Goal: Check status: Check status

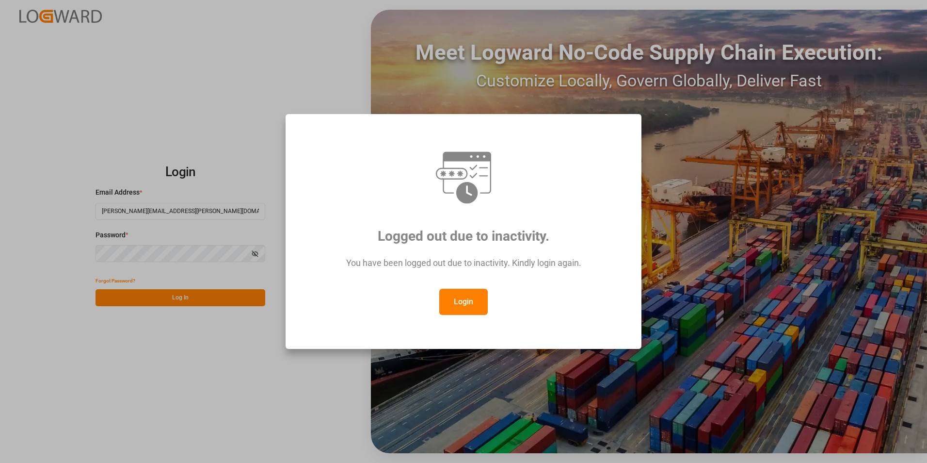
click at [473, 309] on button "Login" at bounding box center [463, 302] width 48 height 26
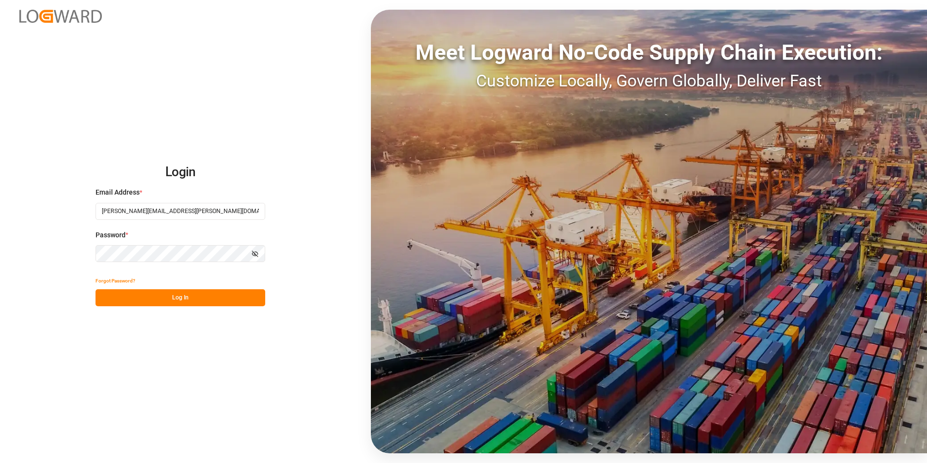
click at [192, 300] on button "Log In" at bounding box center [181, 297] width 170 height 17
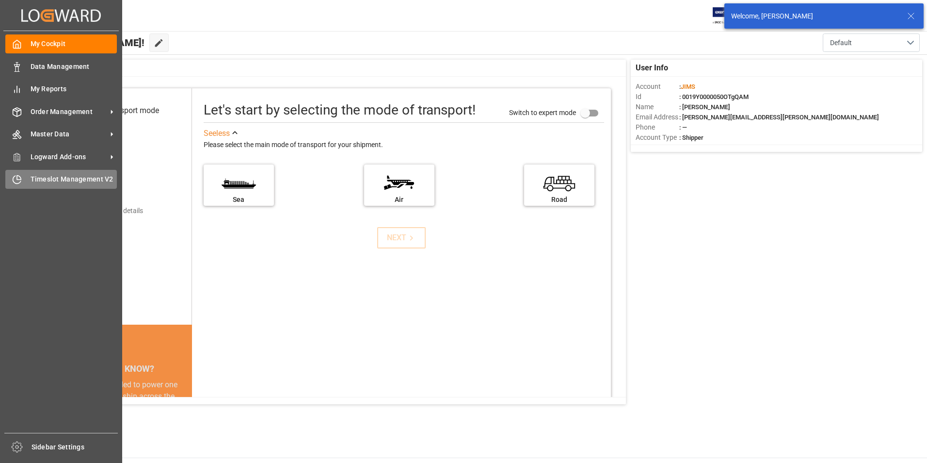
click at [68, 180] on span "Timeslot Management V2" at bounding box center [74, 179] width 87 height 10
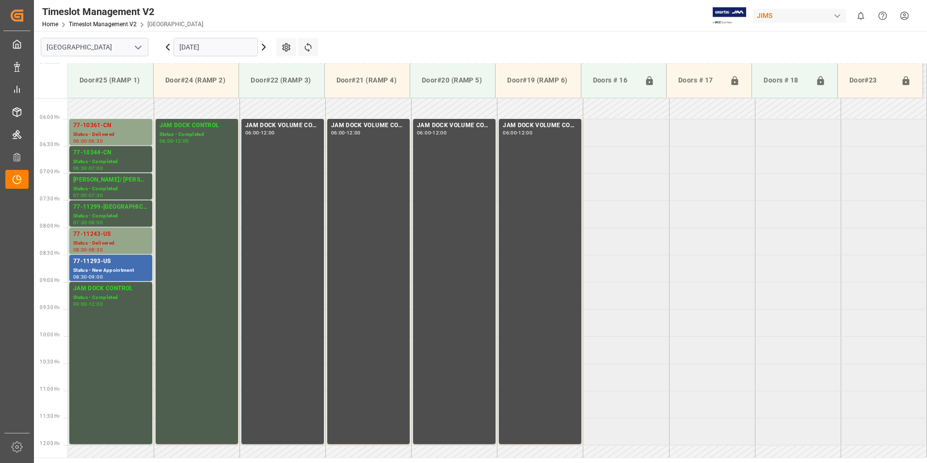
scroll to position [318, 0]
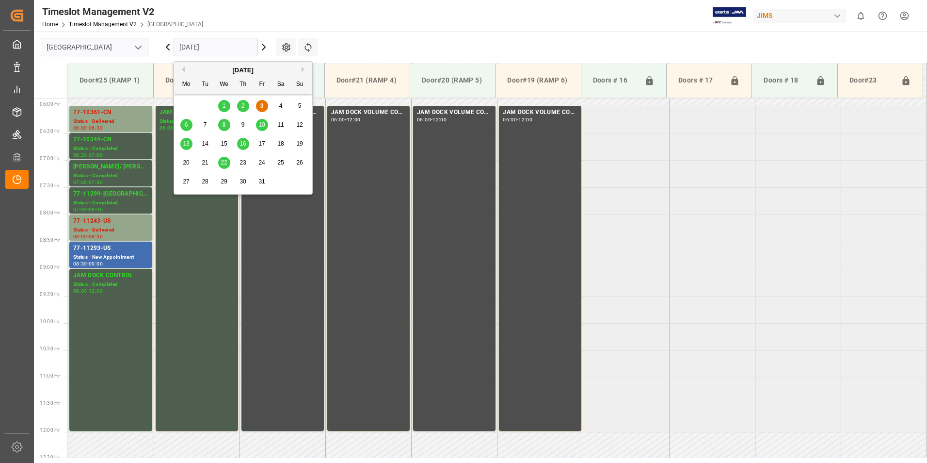
click at [202, 43] on input "[DATE]" at bounding box center [216, 47] width 84 height 18
click at [260, 107] on span "3" at bounding box center [261, 105] width 3 height 7
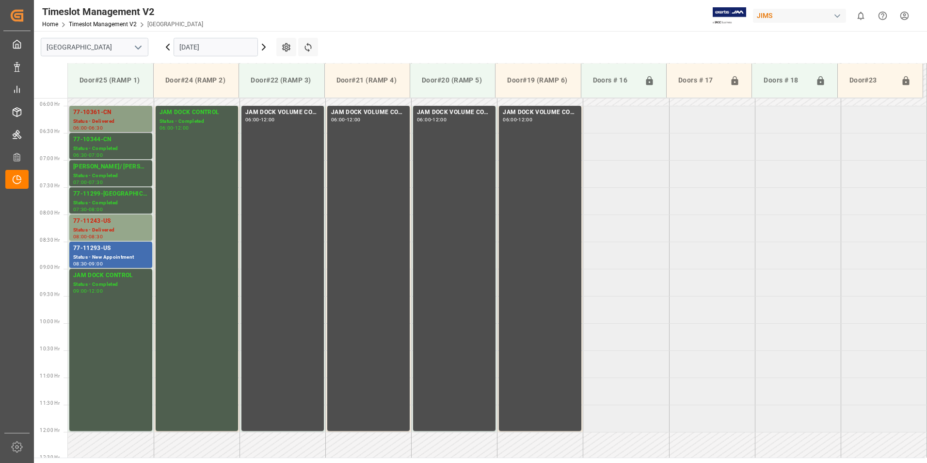
click at [108, 119] on div "Status - Delivered" at bounding box center [110, 121] width 75 height 8
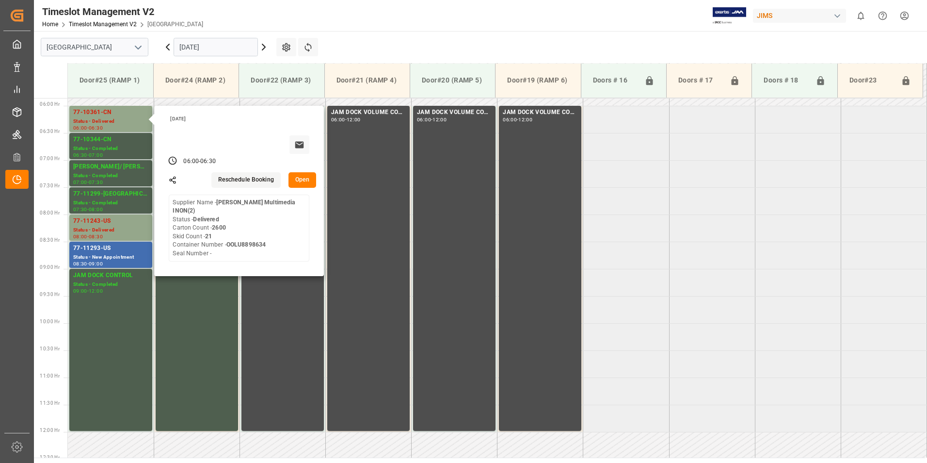
click at [192, 48] on input "[DATE]" at bounding box center [216, 47] width 84 height 18
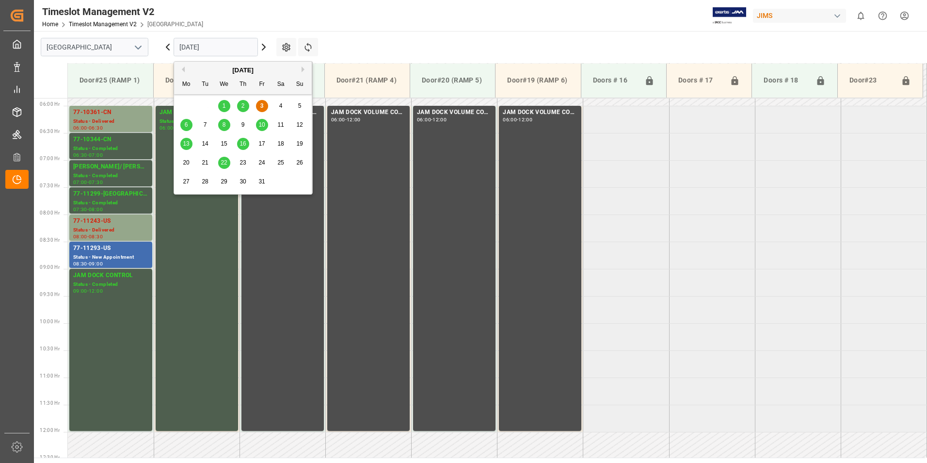
click at [187, 122] on span "6" at bounding box center [186, 124] width 3 height 7
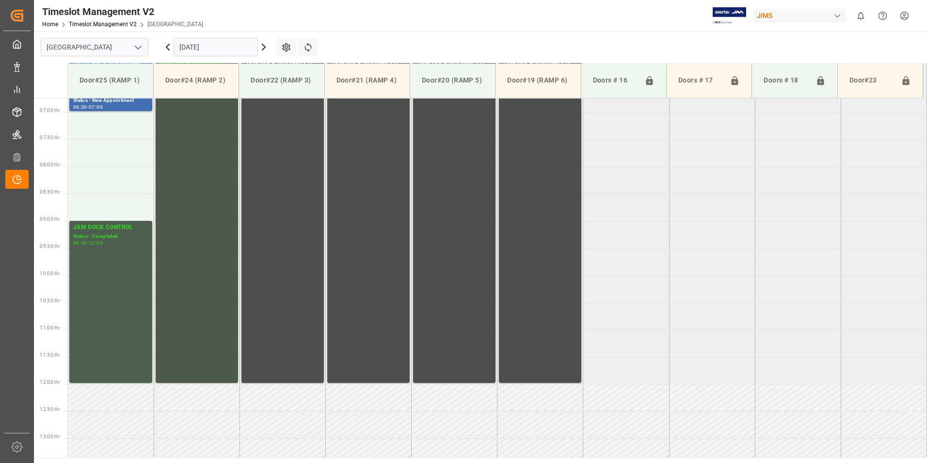
scroll to position [175, 0]
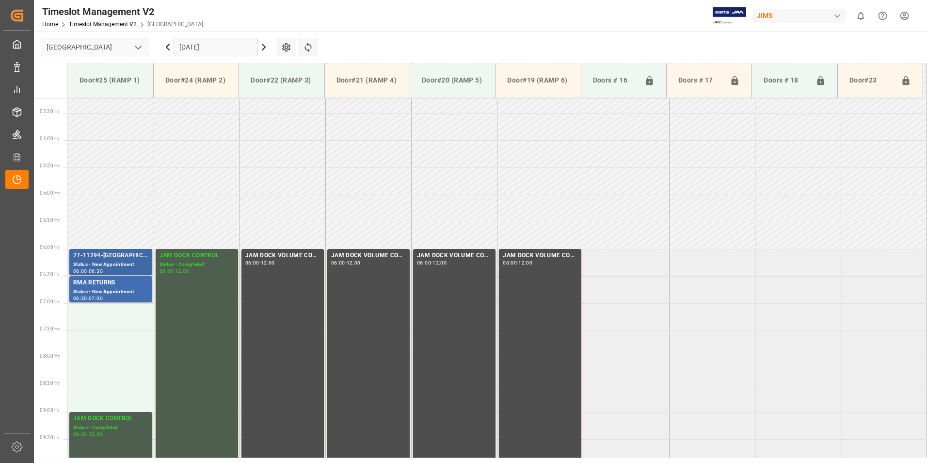
click at [94, 259] on div "77-11294-[GEOGRAPHIC_DATA]" at bounding box center [110, 256] width 75 height 10
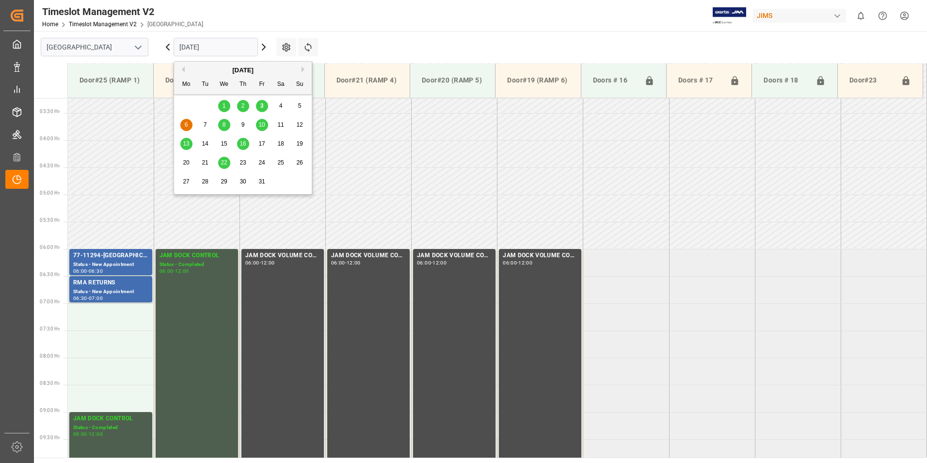
click at [199, 44] on input "[DATE]" at bounding box center [216, 47] width 84 height 18
click at [226, 125] on div "8" at bounding box center [224, 125] width 12 height 12
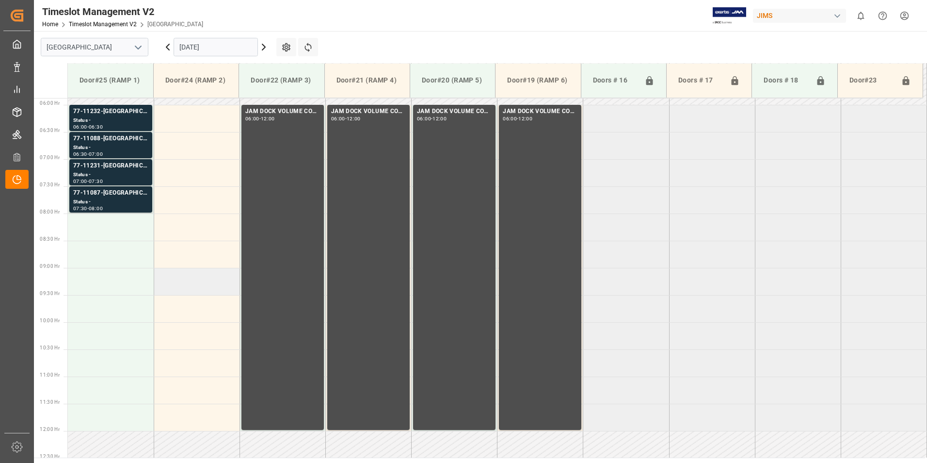
scroll to position [224, 0]
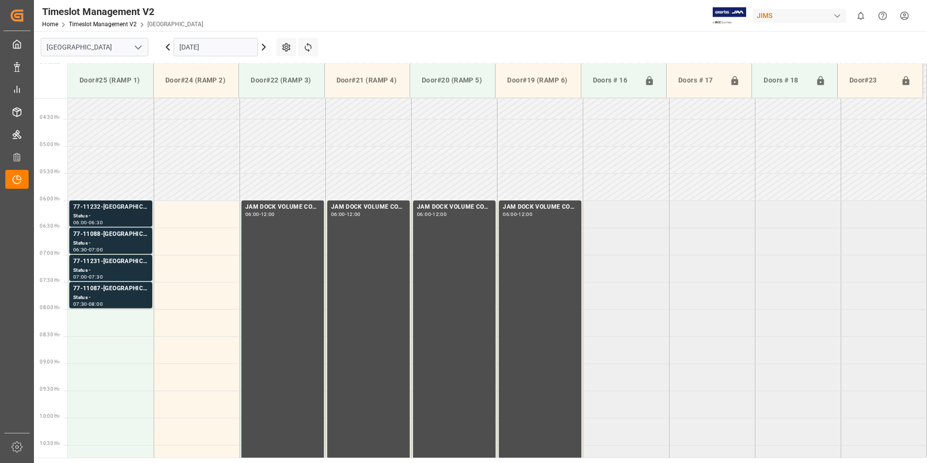
click at [93, 205] on div "77-11232-[GEOGRAPHIC_DATA]" at bounding box center [110, 207] width 75 height 10
click at [96, 236] on div "77-11088-[GEOGRAPHIC_DATA]" at bounding box center [110, 234] width 75 height 10
click at [93, 266] on div "77-11231-[GEOGRAPHIC_DATA]" at bounding box center [110, 262] width 75 height 10
click at [99, 294] on div "Status -" at bounding box center [110, 297] width 75 height 8
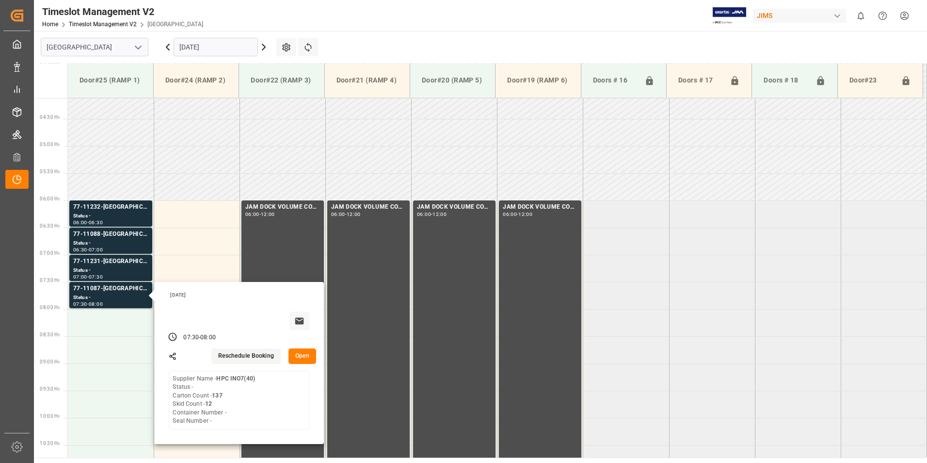
click at [200, 48] on input "[DATE]" at bounding box center [216, 47] width 84 height 18
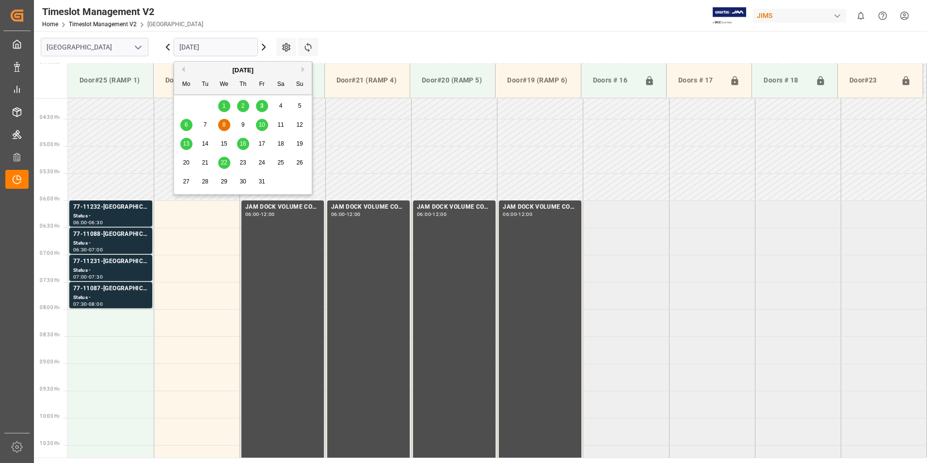
click at [261, 124] on span "10" at bounding box center [261, 124] width 6 height 7
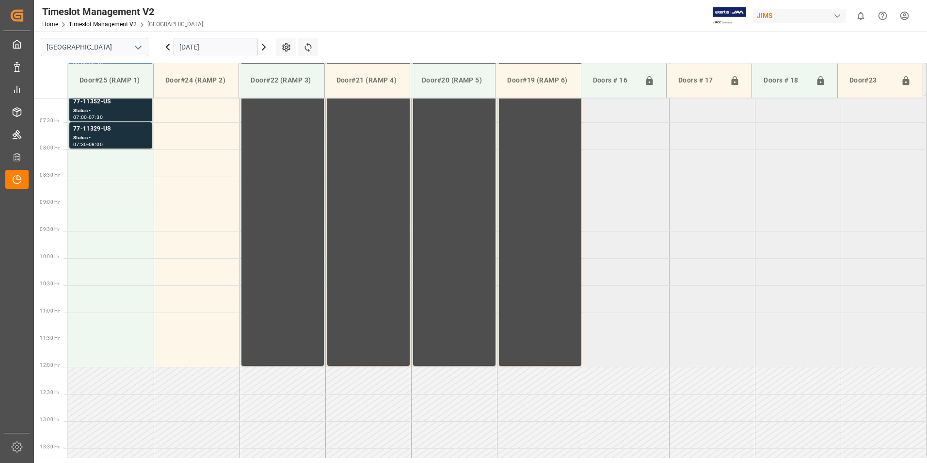
scroll to position [280, 0]
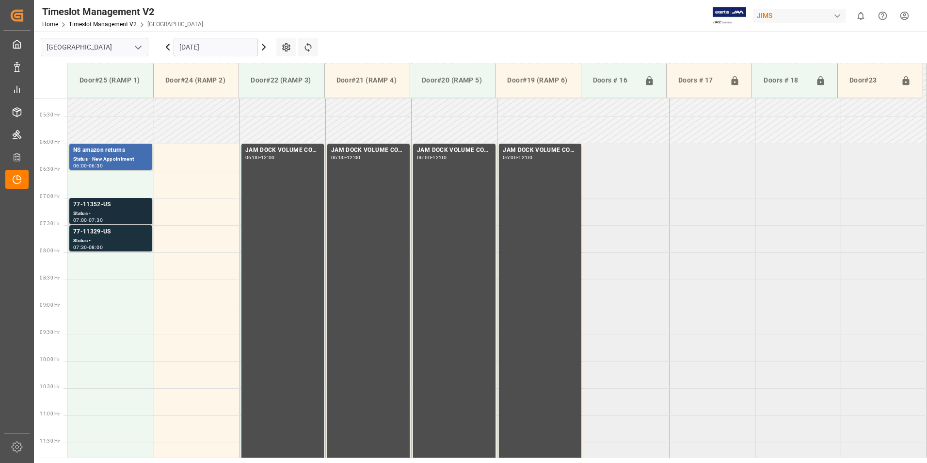
click at [101, 208] on div "77-11352-US" at bounding box center [110, 205] width 75 height 10
click at [103, 236] on div "77-11329-US" at bounding box center [110, 232] width 75 height 10
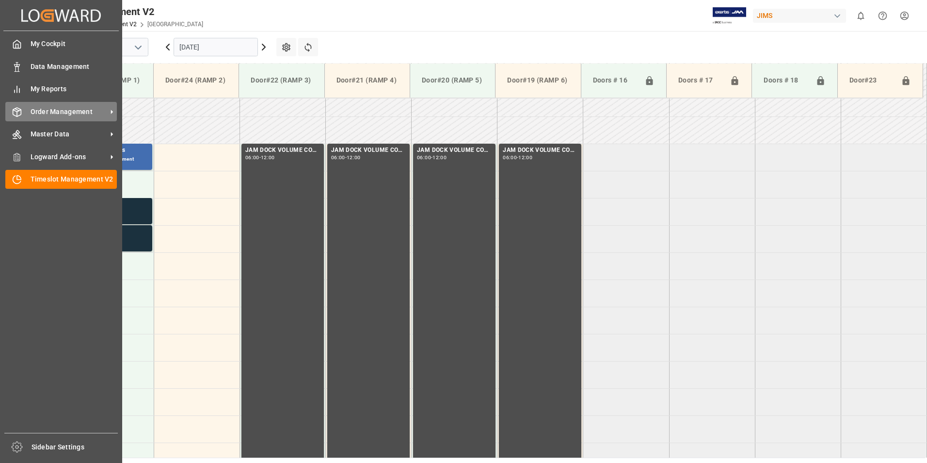
click at [32, 113] on span "Order Management" at bounding box center [69, 112] width 77 height 10
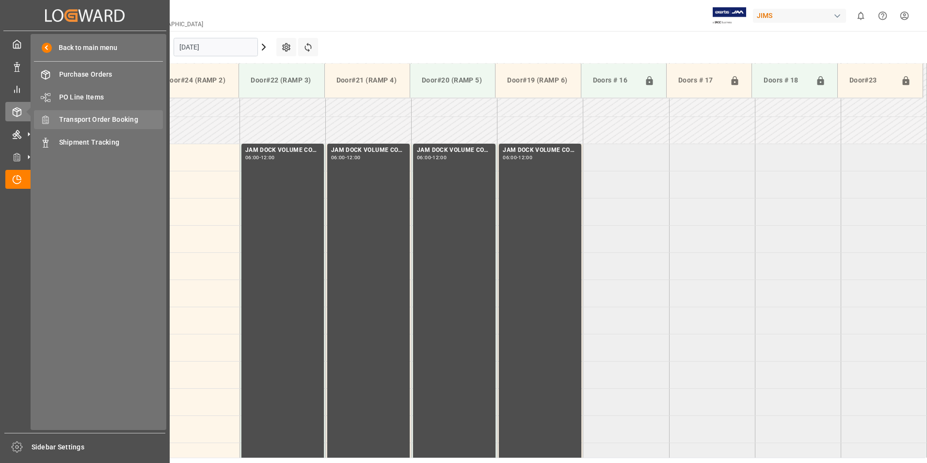
click at [104, 118] on span "Transport Order Booking" at bounding box center [111, 119] width 104 height 10
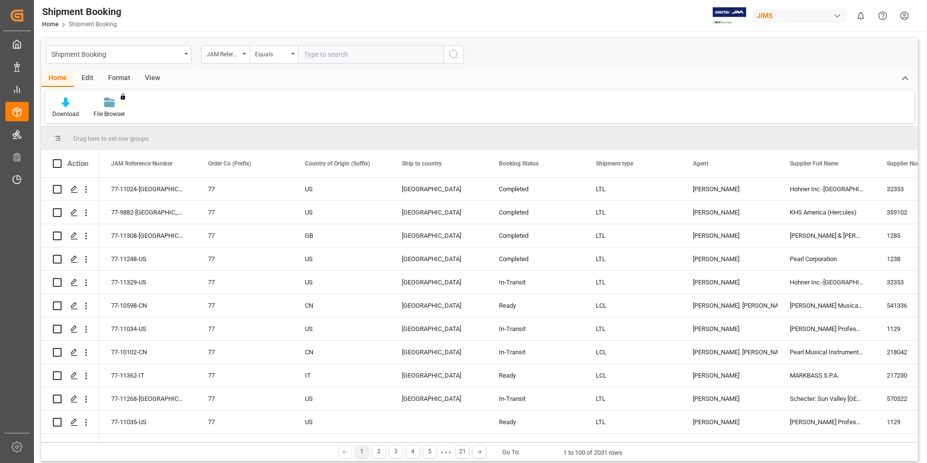
click at [316, 54] on input "text" at bounding box center [370, 54] width 145 height 18
type input "77-10299-id"
